Goal: Task Accomplishment & Management: Use online tool/utility

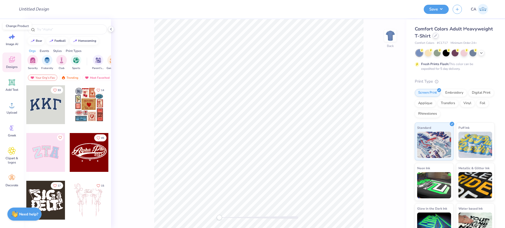
click at [437, 36] on icon at bounding box center [435, 35] width 3 height 3
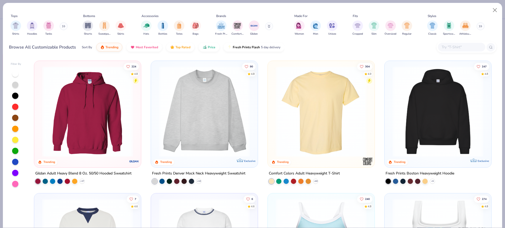
click at [308, 121] on img at bounding box center [321, 111] width 96 height 91
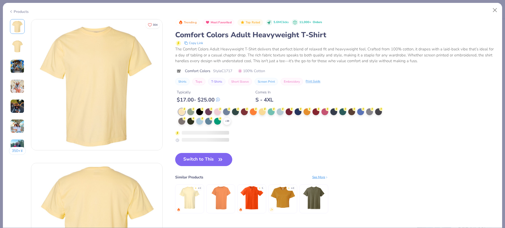
click at [12, 12] on icon at bounding box center [11, 11] width 4 height 6
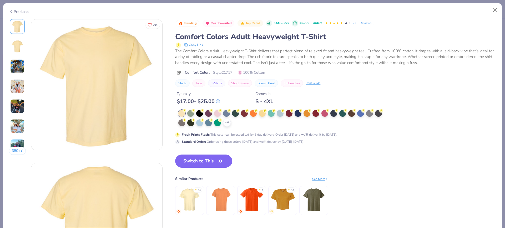
click at [14, 11] on div "Products" at bounding box center [19, 12] width 20 height 6
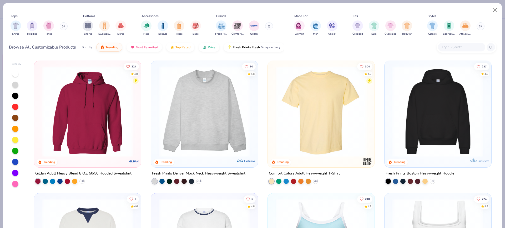
click at [314, 102] on img at bounding box center [321, 111] width 96 height 91
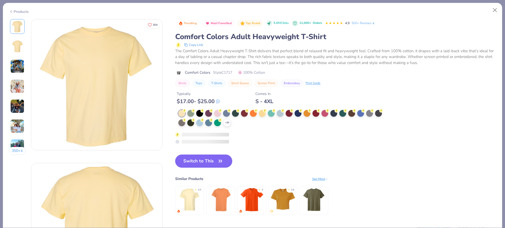
click at [185, 114] on div at bounding box center [181, 113] width 7 height 7
click at [189, 163] on button "Switch to This" at bounding box center [203, 161] width 57 height 13
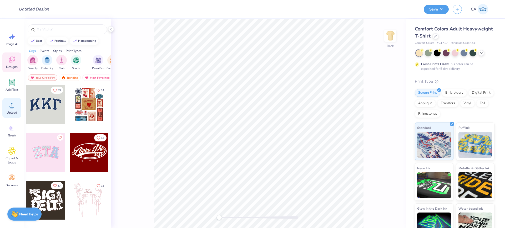
click at [10, 113] on span "Upload" at bounding box center [12, 113] width 11 height 4
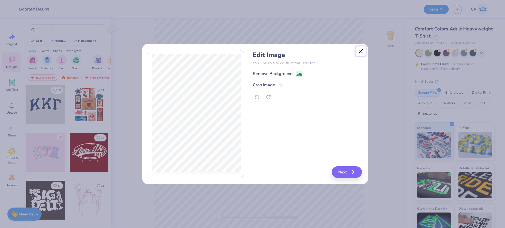
click at [363, 48] on button "Close" at bounding box center [360, 52] width 10 height 10
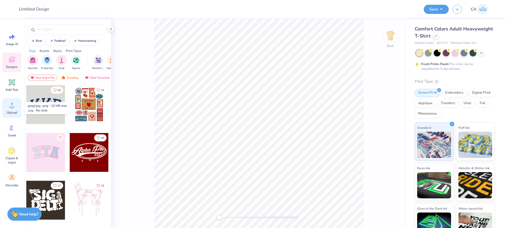
click at [9, 109] on icon at bounding box center [12, 105] width 8 height 8
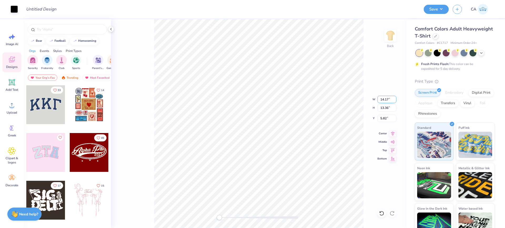
click at [382, 99] on input "14.17" at bounding box center [386, 99] width 19 height 7
type input "10.00"
type input "9.43"
click at [386, 120] on input "7.79" at bounding box center [386, 118] width 19 height 7
type input "3"
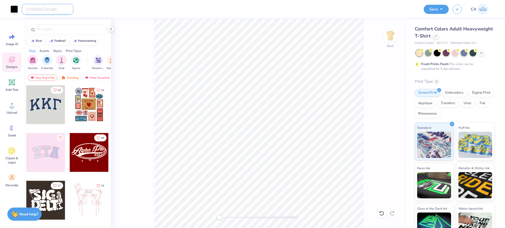
click at [49, 13] on input "Design Title" at bounding box center [48, 9] width 52 height 11
paste input "FPS240292"
type input "FPS240292"
click at [426, 10] on button "Save" at bounding box center [435, 8] width 25 height 9
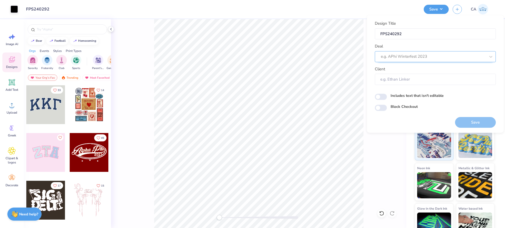
click at [413, 60] on div at bounding box center [433, 56] width 105 height 7
click at [412, 68] on div "Design Tool Gallery" at bounding box center [435, 70] width 117 height 9
type input "design tool gall"
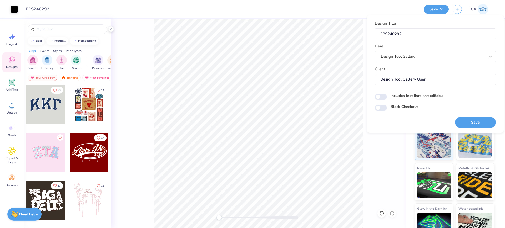
type input "Design Tool Gallery User"
click at [466, 123] on button "Save" at bounding box center [475, 122] width 41 height 11
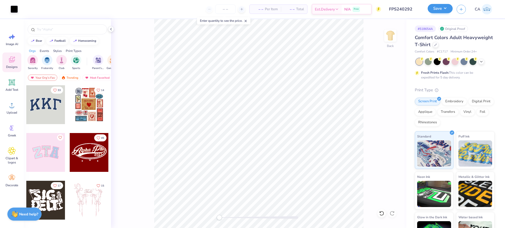
click at [438, 13] on div "Save" at bounding box center [439, 9] width 25 height 9
click at [438, 7] on button "Save" at bounding box center [439, 8] width 25 height 9
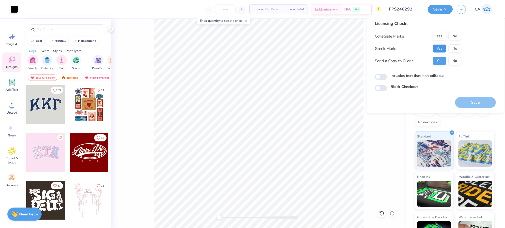
click at [436, 48] on button "Yes" at bounding box center [439, 48] width 14 height 8
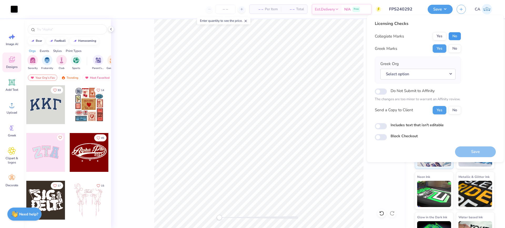
click at [457, 37] on button "No" at bounding box center [454, 36] width 13 height 8
click at [431, 74] on button "Select option" at bounding box center [417, 74] width 75 height 11
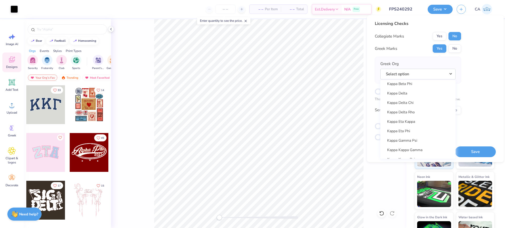
scroll to position [1906, 0]
click at [416, 95] on link "Kappa Delta" at bounding box center [417, 92] width 71 height 9
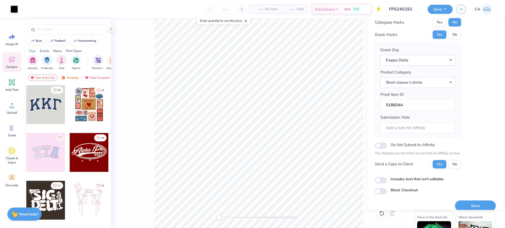
scroll to position [21, 0]
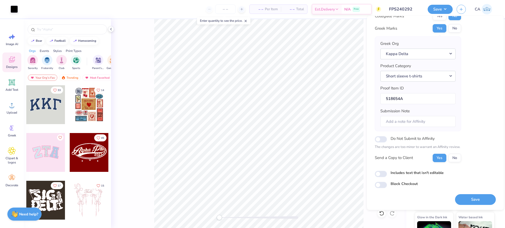
drag, startPoint x: 468, startPoint y: 204, endPoint x: 410, endPoint y: 206, distance: 58.9
click at [468, 204] on button "Save" at bounding box center [475, 200] width 41 height 11
click at [467, 200] on div "Save" at bounding box center [475, 200] width 41 height 11
